Goal: Transaction & Acquisition: Purchase product/service

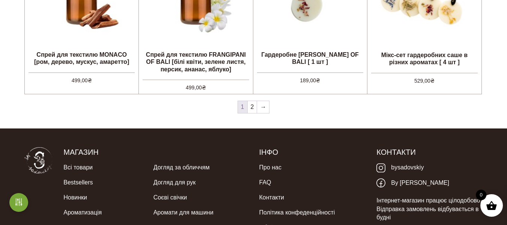
scroll to position [870, 0]
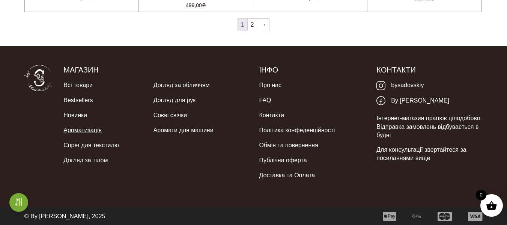
click at [94, 127] on link "Ароматизація" at bounding box center [82, 130] width 38 height 15
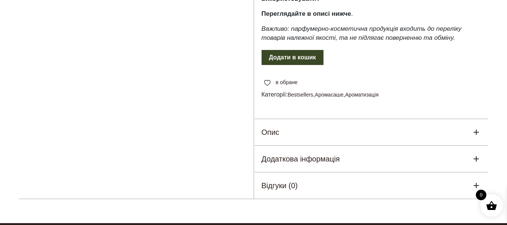
scroll to position [525, 0]
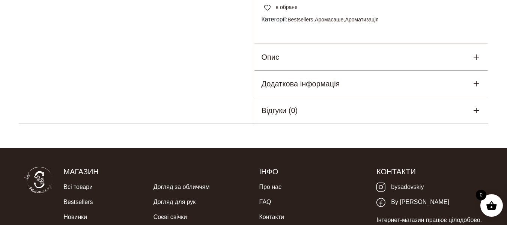
click at [323, 70] on div "Опис" at bounding box center [371, 57] width 235 height 26
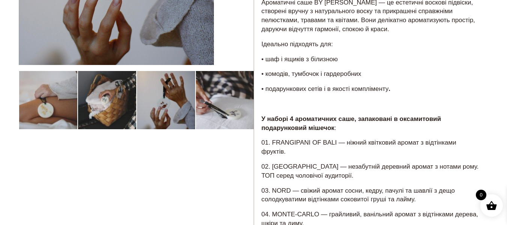
scroll to position [75, 0]
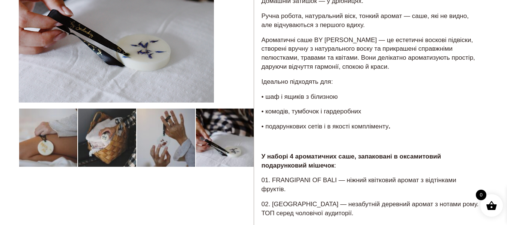
drag, startPoint x: 183, startPoint y: 143, endPoint x: 205, endPoint y: 141, distance: 21.8
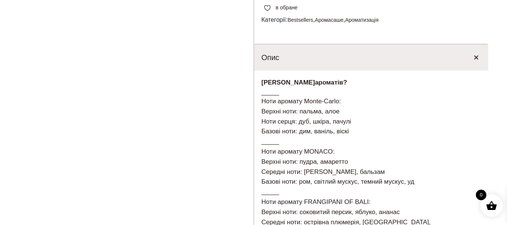
scroll to position [412, 0]
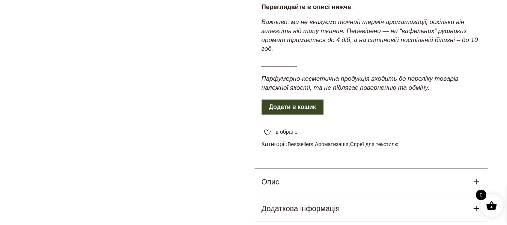
scroll to position [488, 0]
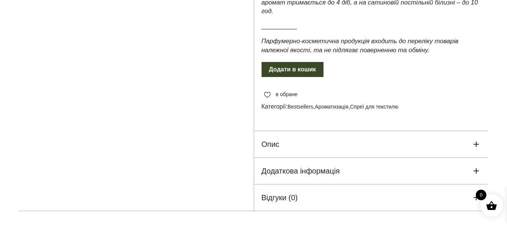
click at [369, 139] on div "Опис" at bounding box center [371, 144] width 235 height 26
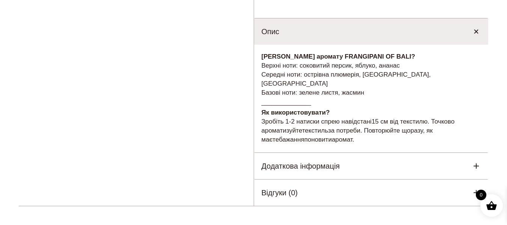
scroll to position [750, 0]
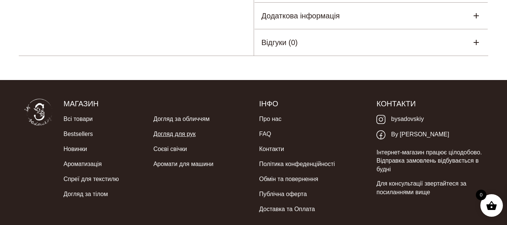
click at [185, 126] on link "Догляд для рук" at bounding box center [174, 133] width 42 height 15
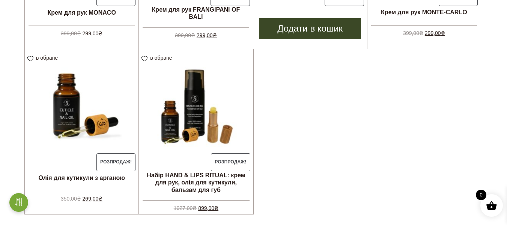
scroll to position [225, 0]
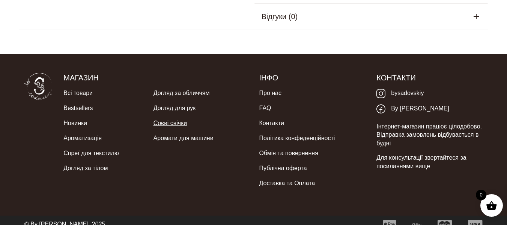
click at [182, 116] on link "Соєві свічки" at bounding box center [169, 123] width 33 height 15
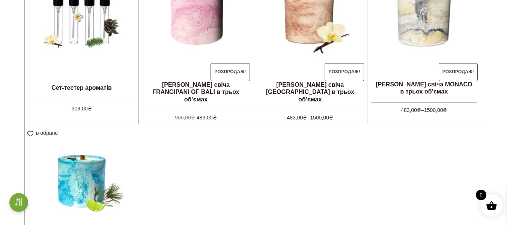
scroll to position [225, 0]
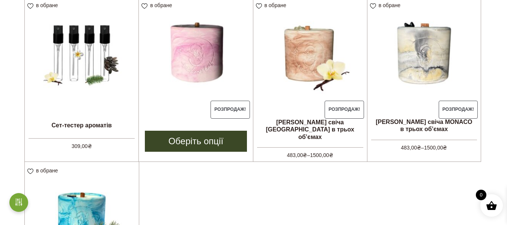
click at [195, 72] on img at bounding box center [196, 54] width 114 height 114
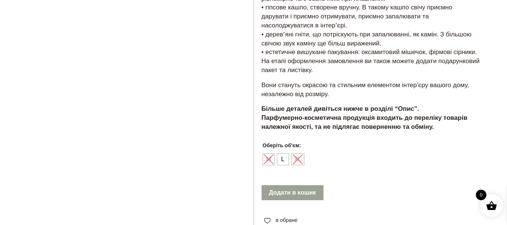
scroll to position [450, 0]
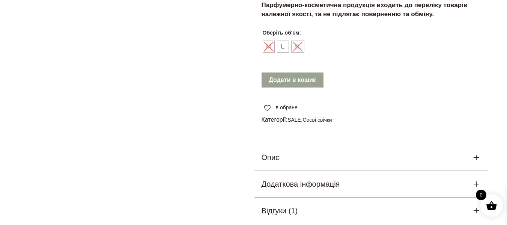
click at [299, 144] on div "Опис" at bounding box center [371, 157] width 235 height 26
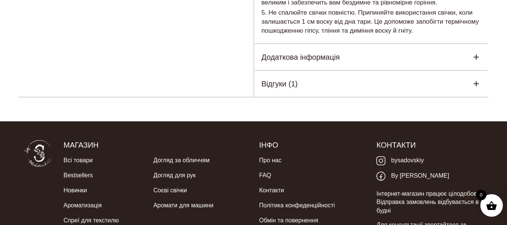
scroll to position [788, 0]
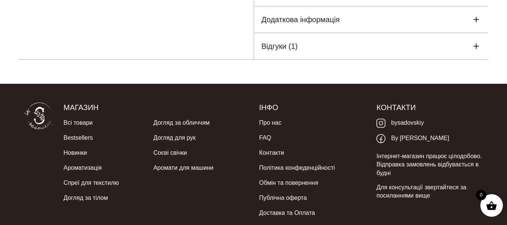
click at [281, 41] on h5 "Відгуки (1)" at bounding box center [280, 46] width 36 height 11
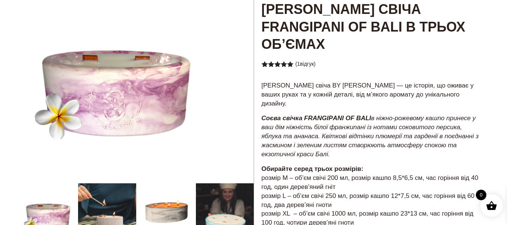
scroll to position [0, 0]
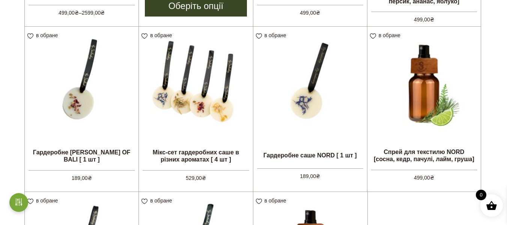
scroll to position [450, 0]
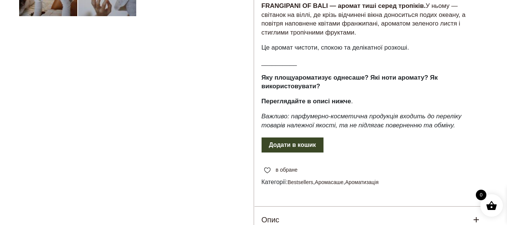
scroll to position [450, 0]
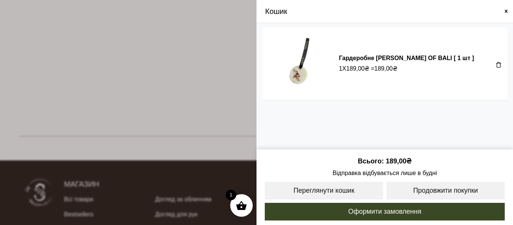
click at [505, 12] on span at bounding box center [506, 11] width 6 height 6
